Goal: Task Accomplishment & Management: Complete application form

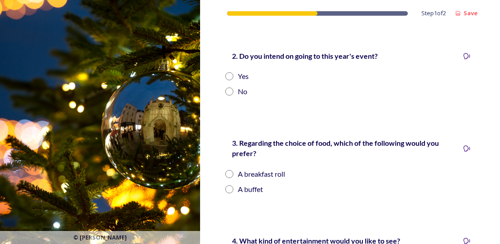
scroll to position [135, 0]
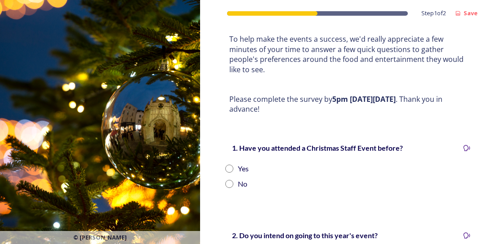
click at [230, 168] on input "radio" at bounding box center [229, 169] width 8 height 8
radio input "true"
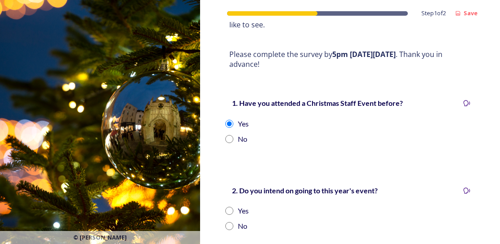
click at [227, 210] on input "radio" at bounding box center [229, 211] width 8 height 8
radio input "true"
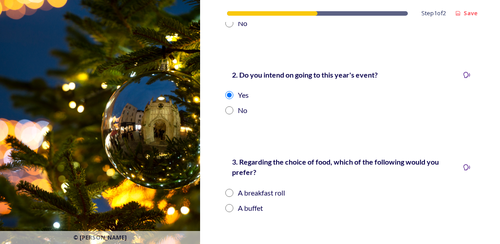
scroll to position [314, 0]
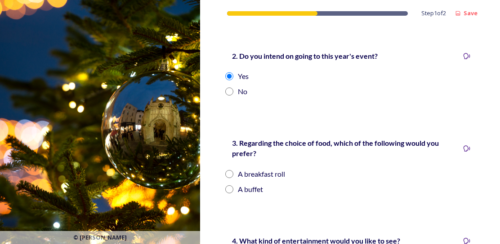
click at [227, 190] on input "radio" at bounding box center [229, 190] width 8 height 8
radio input "true"
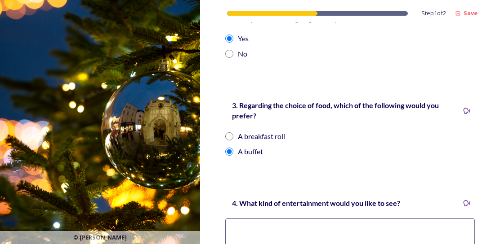
scroll to position [404, 0]
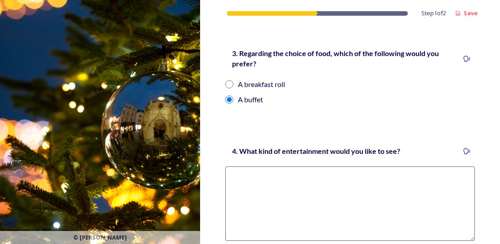
click at [292, 185] on textarea at bounding box center [349, 204] width 249 height 75
click at [242, 176] on textarea "Quizes" at bounding box center [349, 204] width 249 height 75
click at [274, 203] on textarea "Quizzes" at bounding box center [349, 204] width 249 height 75
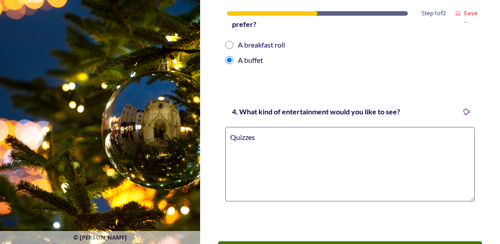
scroll to position [494, 0]
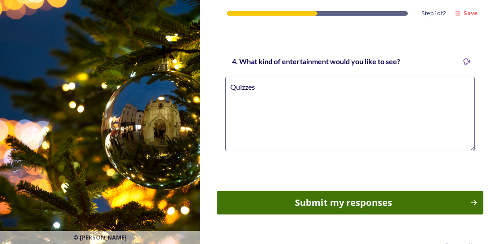
type textarea "Quizzes"
click at [306, 203] on div "Submit my responses" at bounding box center [342, 202] width 243 height 13
